Goal: Information Seeking & Learning: Compare options

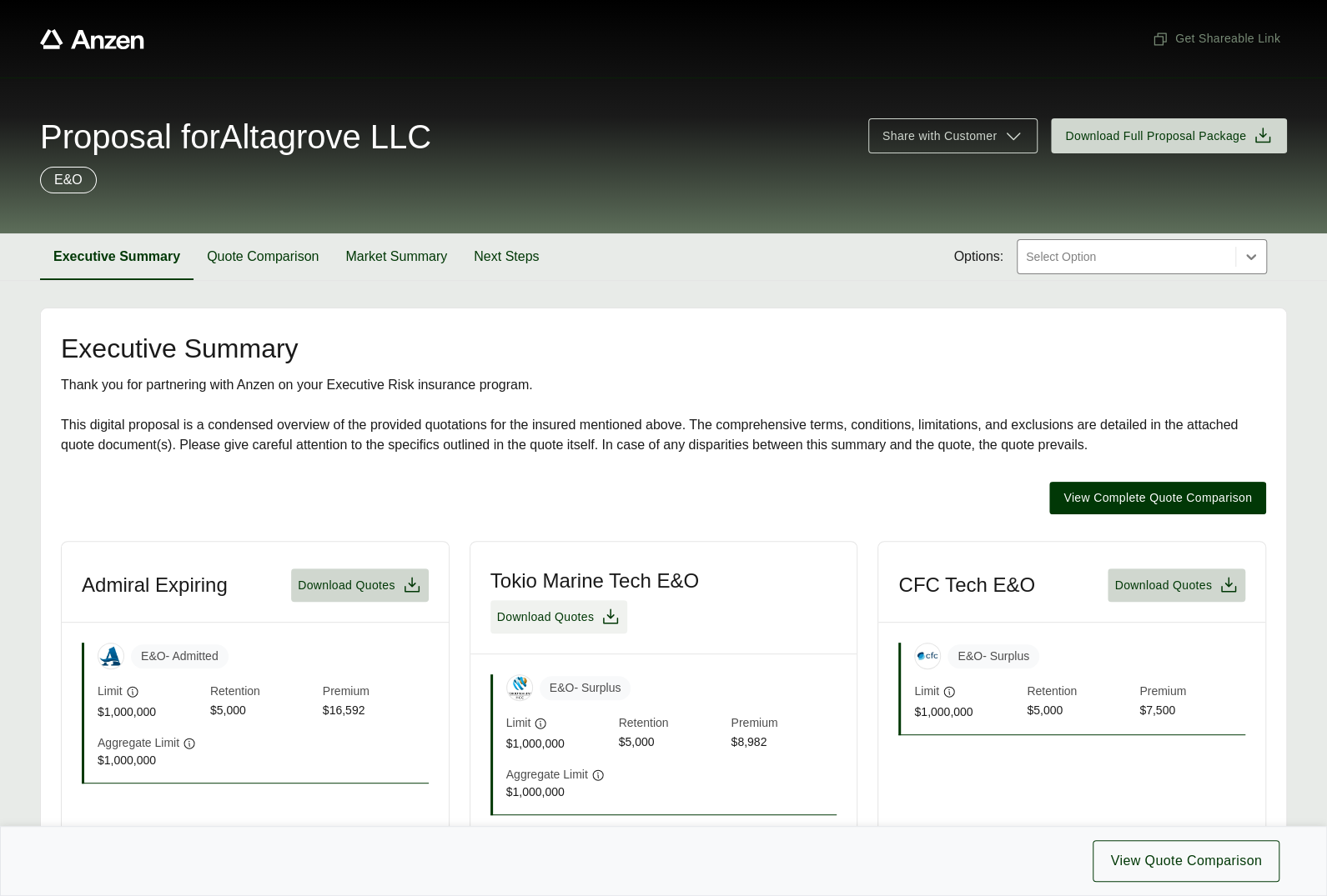
click at [597, 614] on span "Download Quotes" at bounding box center [559, 616] width 124 height 20
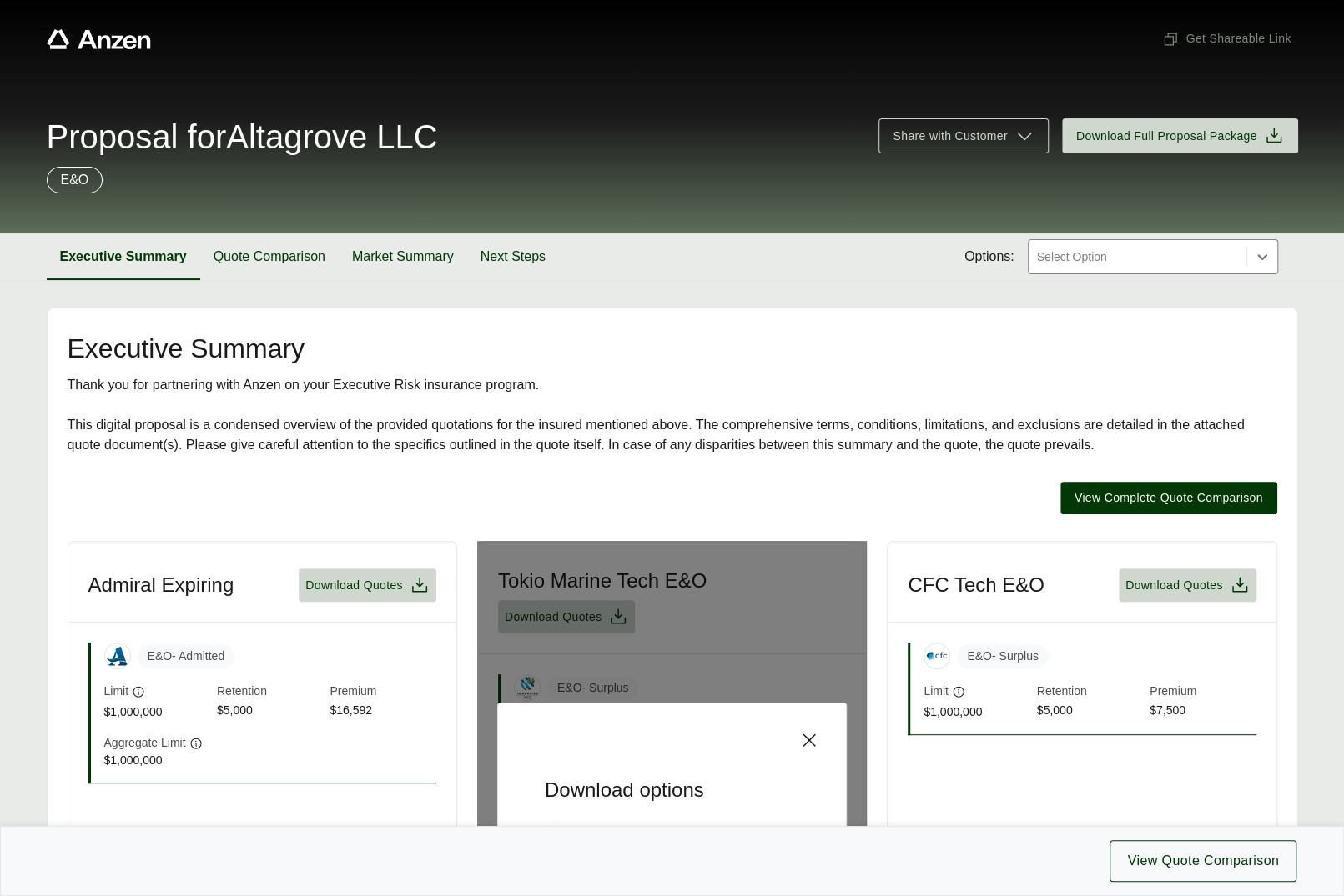
click at [809, 738] on icon at bounding box center [810, 740] width 12 height 12
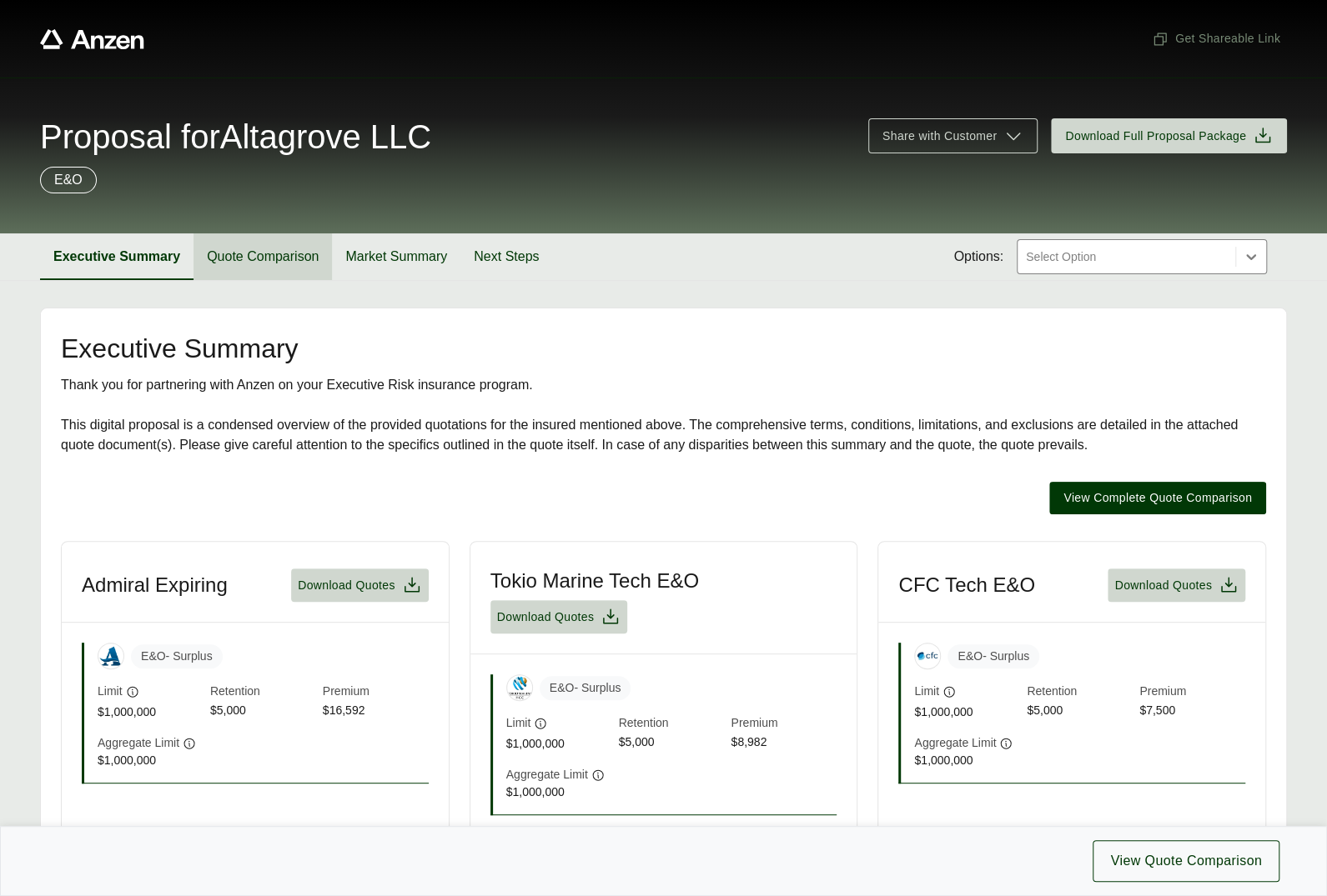
click at [280, 253] on button "Quote Comparison" at bounding box center [263, 257] width 138 height 47
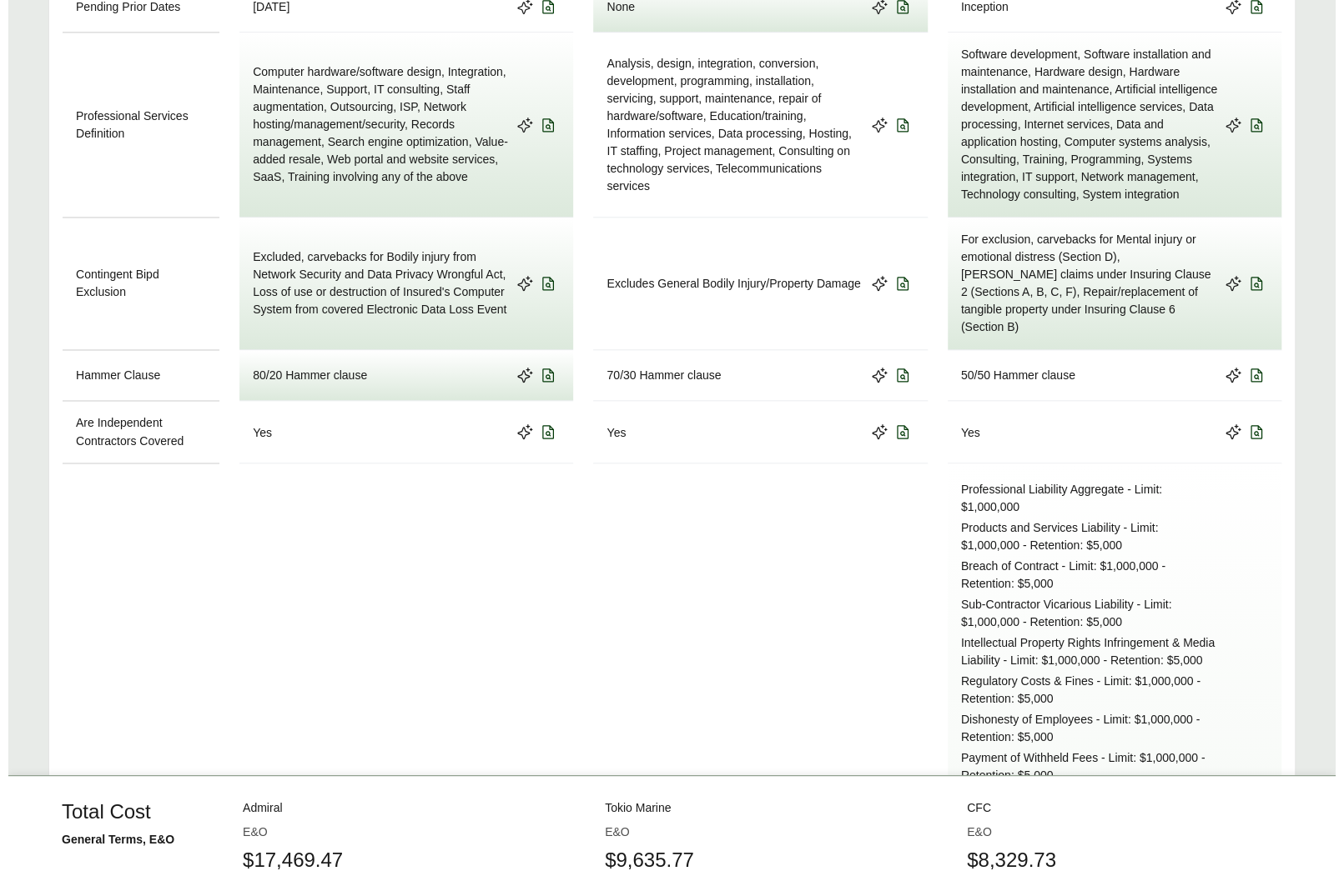
scroll to position [1709, 0]
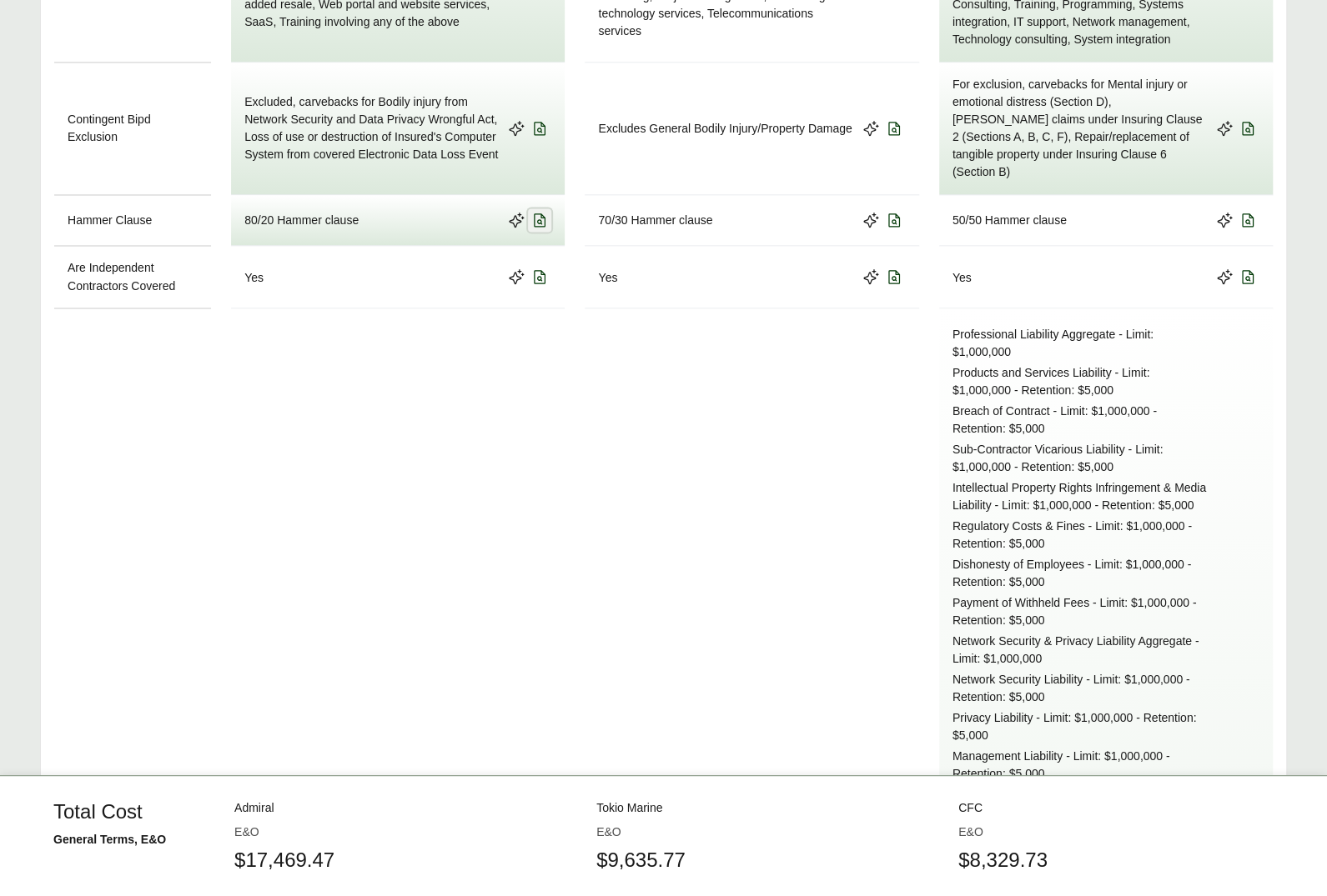
click at [541, 211] on icon at bounding box center [539, 219] width 17 height 17
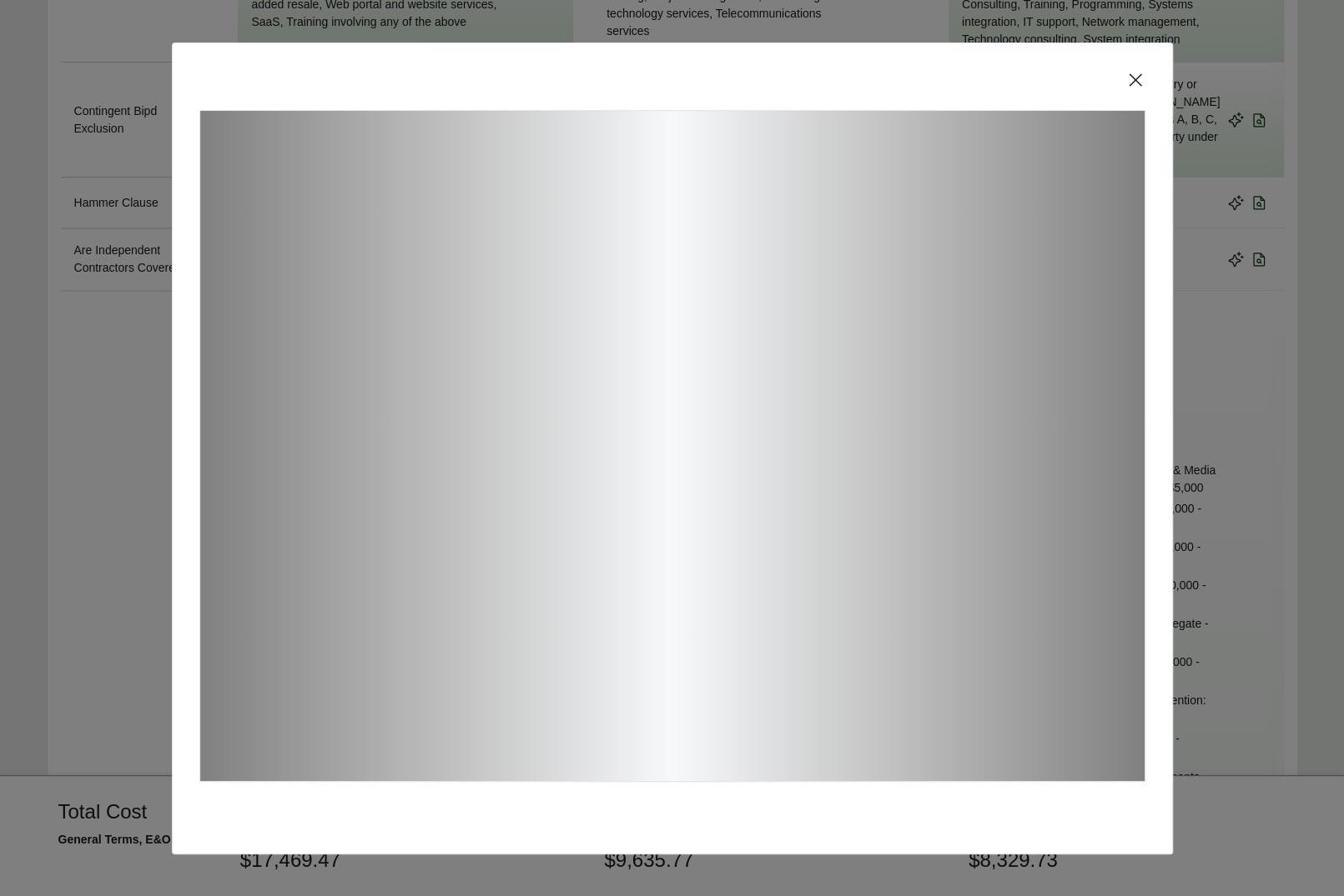
scroll to position [10, 0]
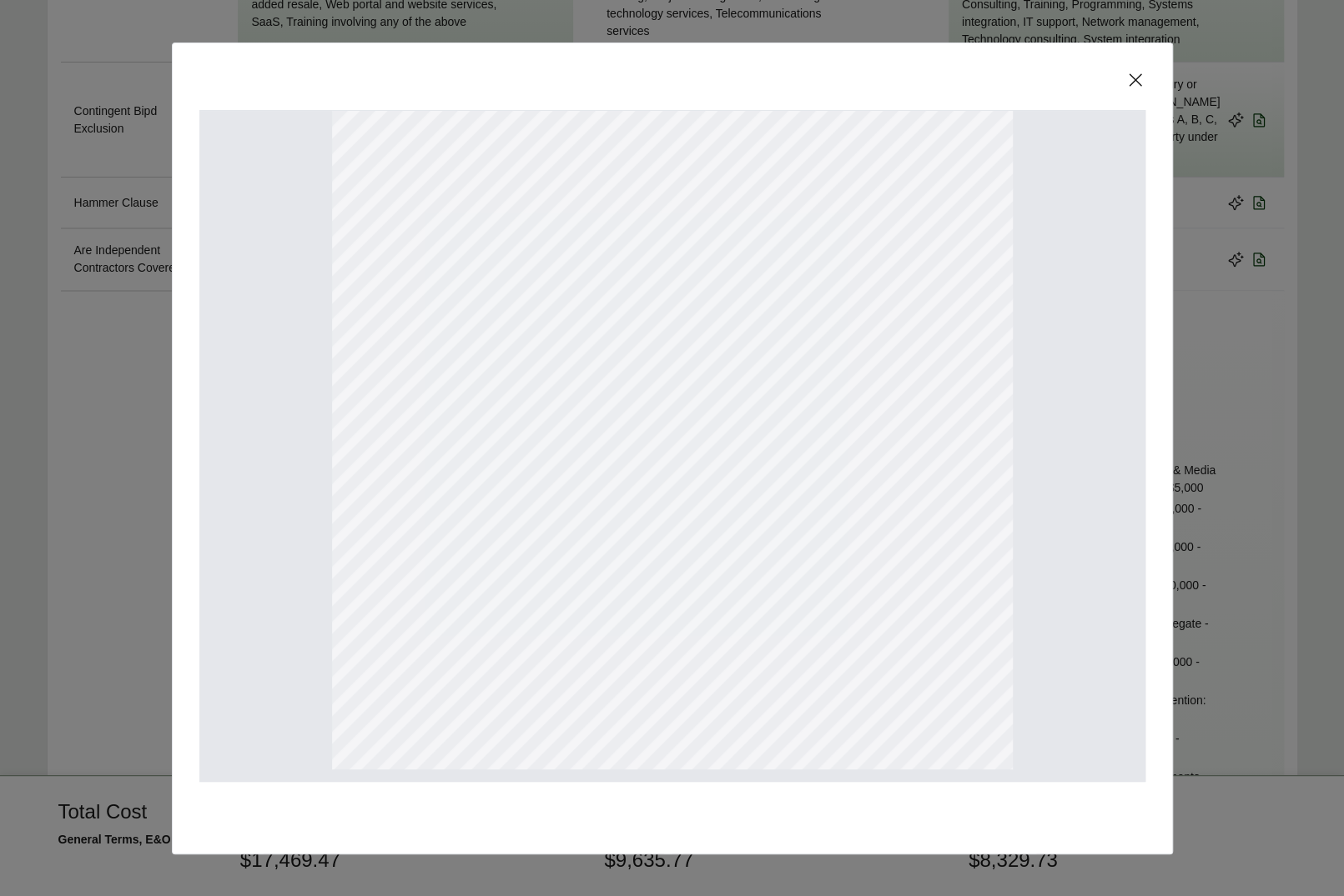
click at [1145, 77] on div at bounding box center [672, 448] width 1001 height 812
click at [1136, 80] on icon at bounding box center [1135, 80] width 20 height 20
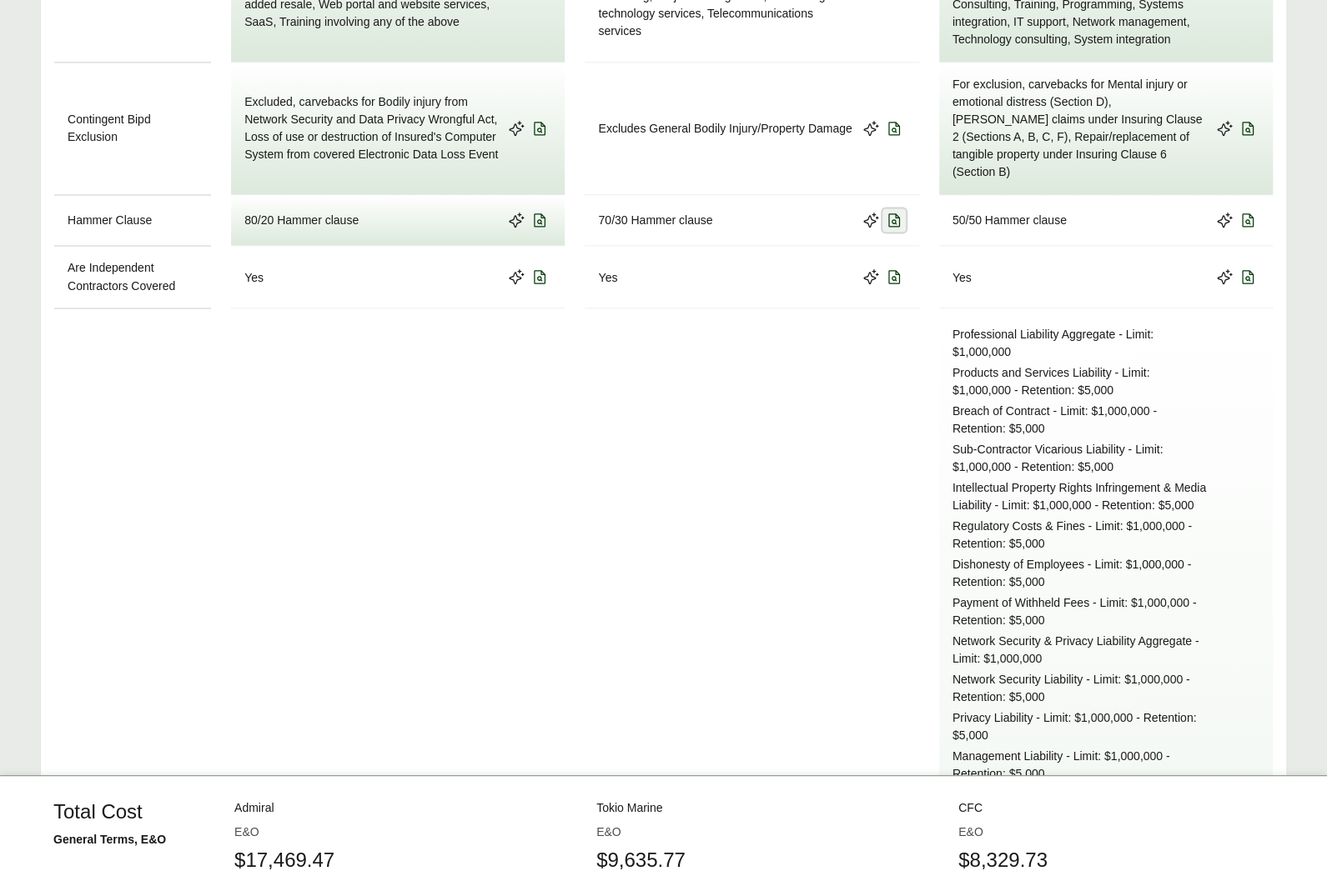
click at [891, 211] on icon at bounding box center [894, 219] width 17 height 17
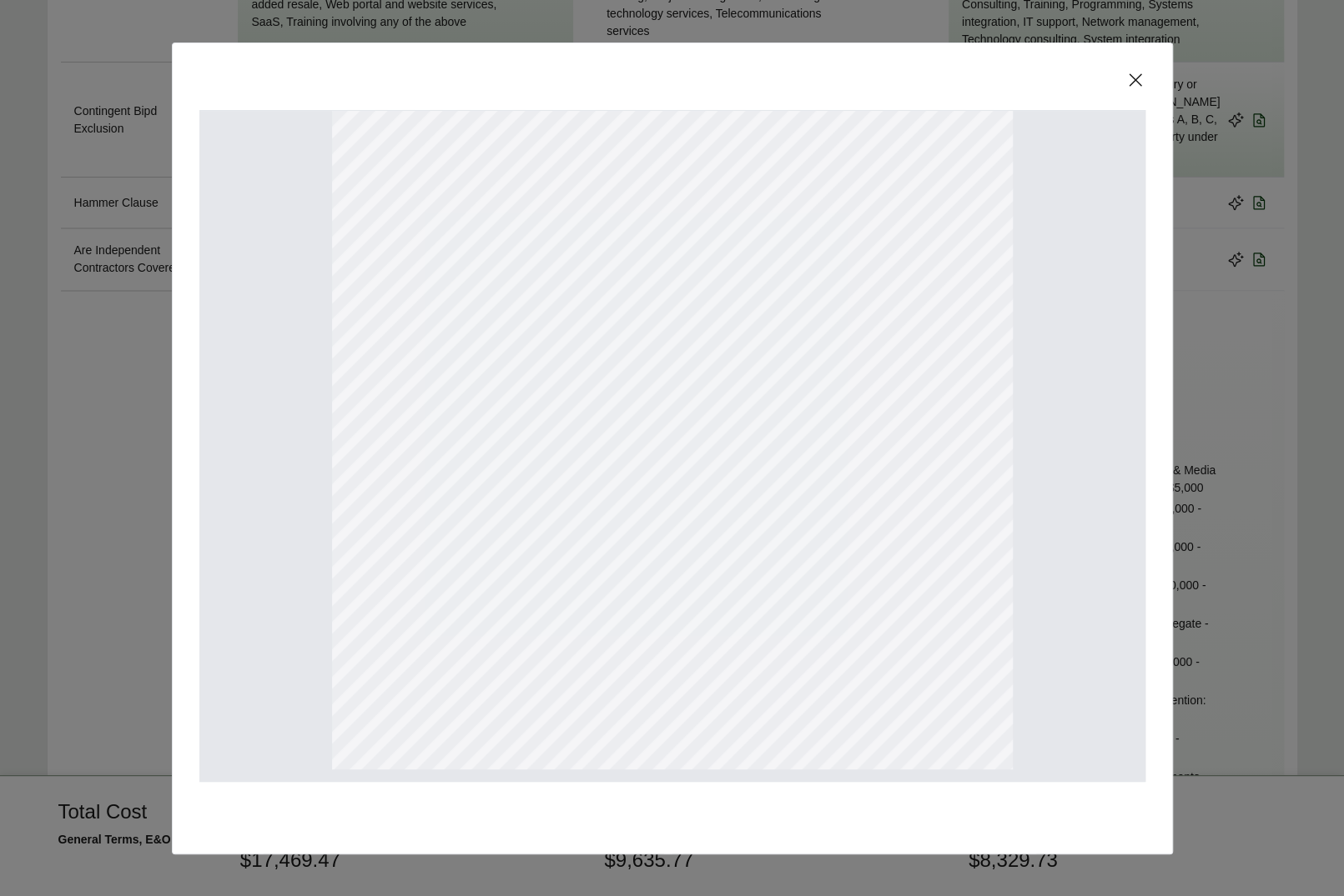
click at [1139, 80] on icon at bounding box center [1135, 80] width 20 height 20
